Goal: Information Seeking & Learning: Learn about a topic

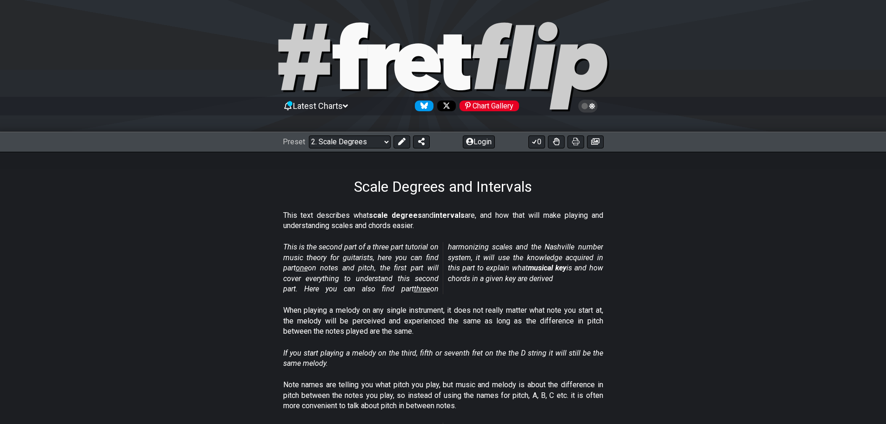
scroll to position [93, 0]
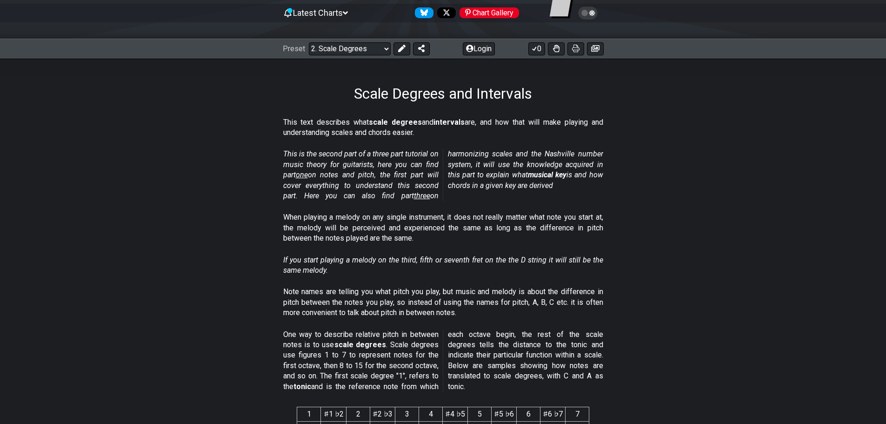
drag, startPoint x: 426, startPoint y: 123, endPoint x: 459, endPoint y: 125, distance: 33.1
click at [459, 125] on p "This text describes what scale degrees and intervals are, and how that will mak…" at bounding box center [443, 127] width 320 height 21
drag, startPoint x: 464, startPoint y: 125, endPoint x: 521, endPoint y: 127, distance: 57.3
click at [521, 127] on p "This text describes what scale degrees and intervals are, and how that will mak…" at bounding box center [443, 127] width 320 height 21
drag, startPoint x: 283, startPoint y: 156, endPoint x: 438, endPoint y: 169, distance: 156.0
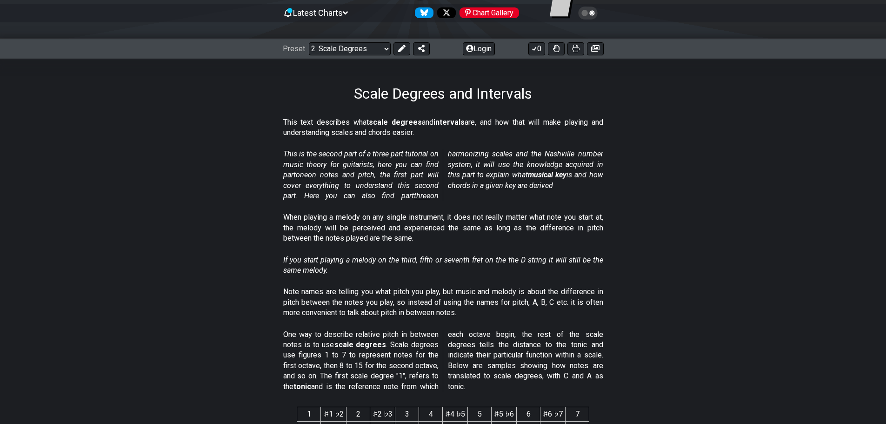
click at [421, 166] on em "This is the second part of a three part tutorial on music theory for guitarists…" at bounding box center [443, 174] width 320 height 51
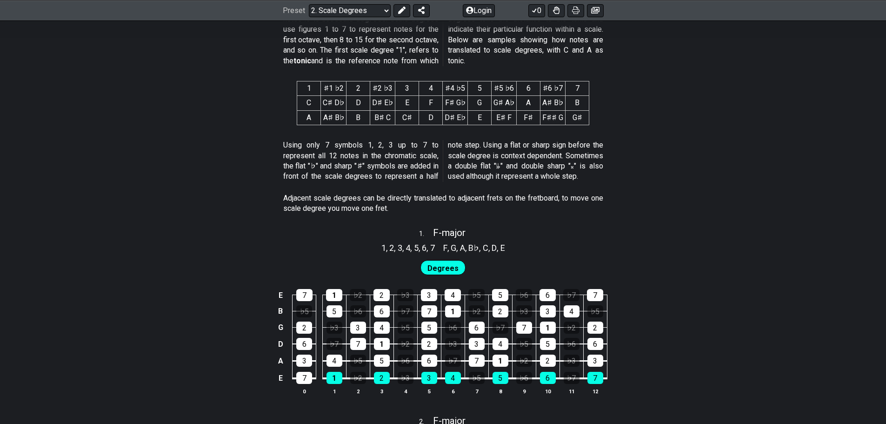
scroll to position [512, 0]
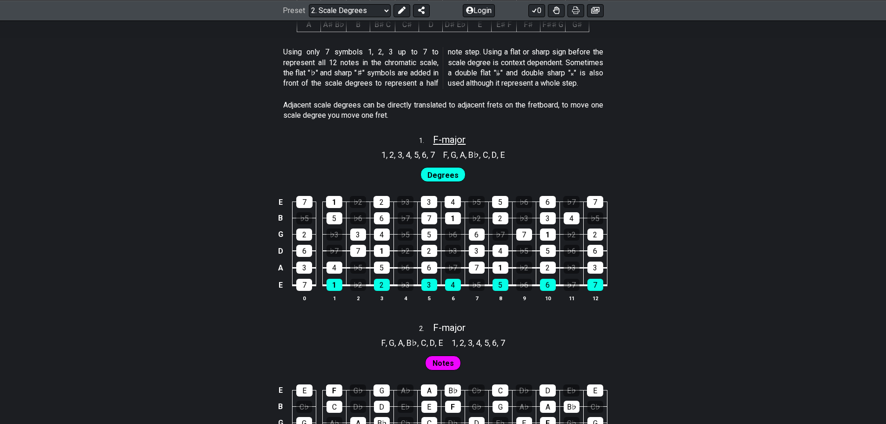
click at [436, 140] on span "F - major" at bounding box center [449, 139] width 33 height 11
select select "F"
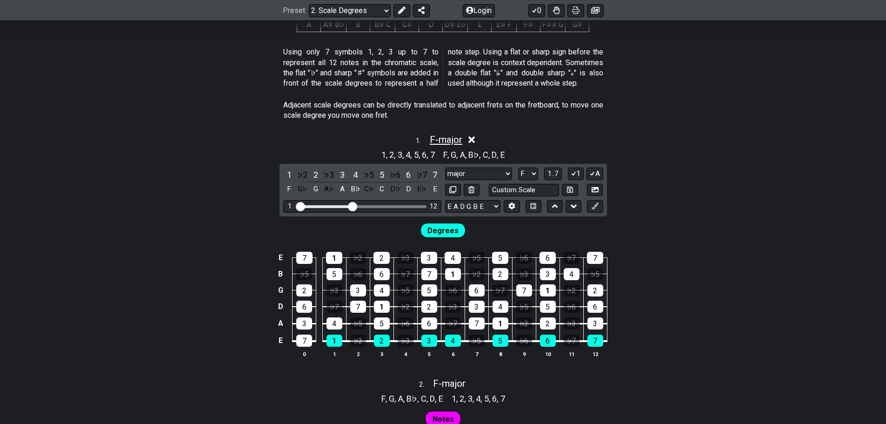
click at [436, 140] on span "F - major" at bounding box center [446, 139] width 33 height 11
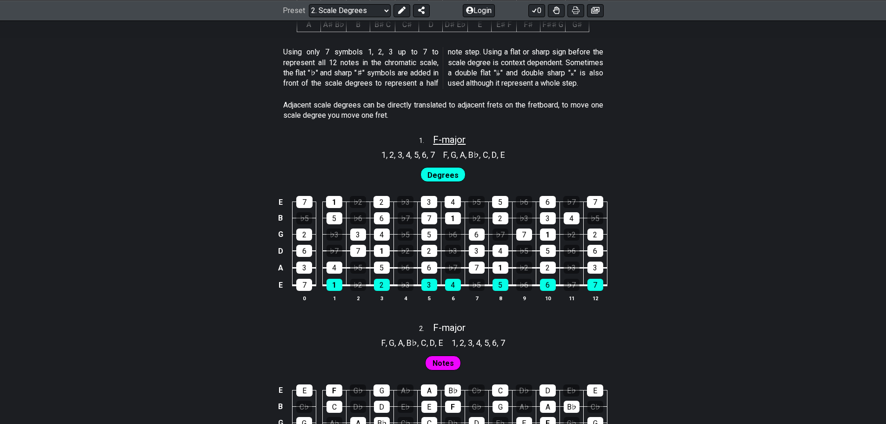
click at [436, 140] on span "F - major" at bounding box center [449, 139] width 33 height 11
select select "F"
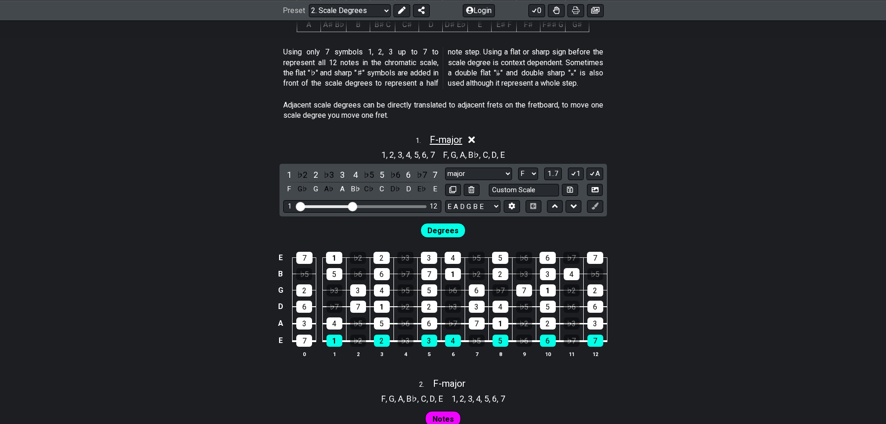
click at [436, 140] on span "F - major" at bounding box center [446, 139] width 33 height 11
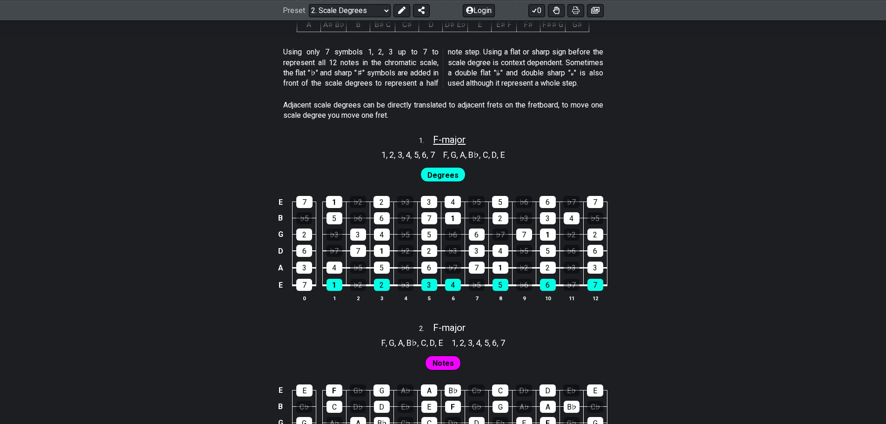
click at [436, 140] on span "F - major" at bounding box center [449, 139] width 33 height 11
select select "F"
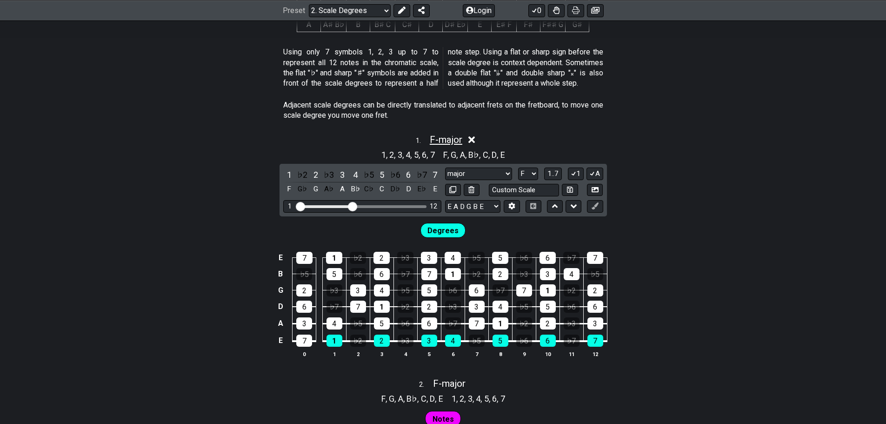
click at [436, 140] on span "F - major" at bounding box center [446, 139] width 33 height 11
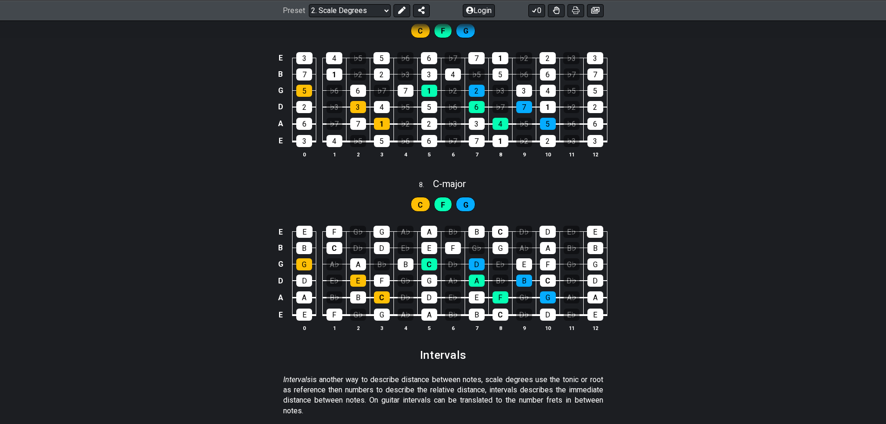
scroll to position [2056, 0]
